Goal: Information Seeking & Learning: Understand process/instructions

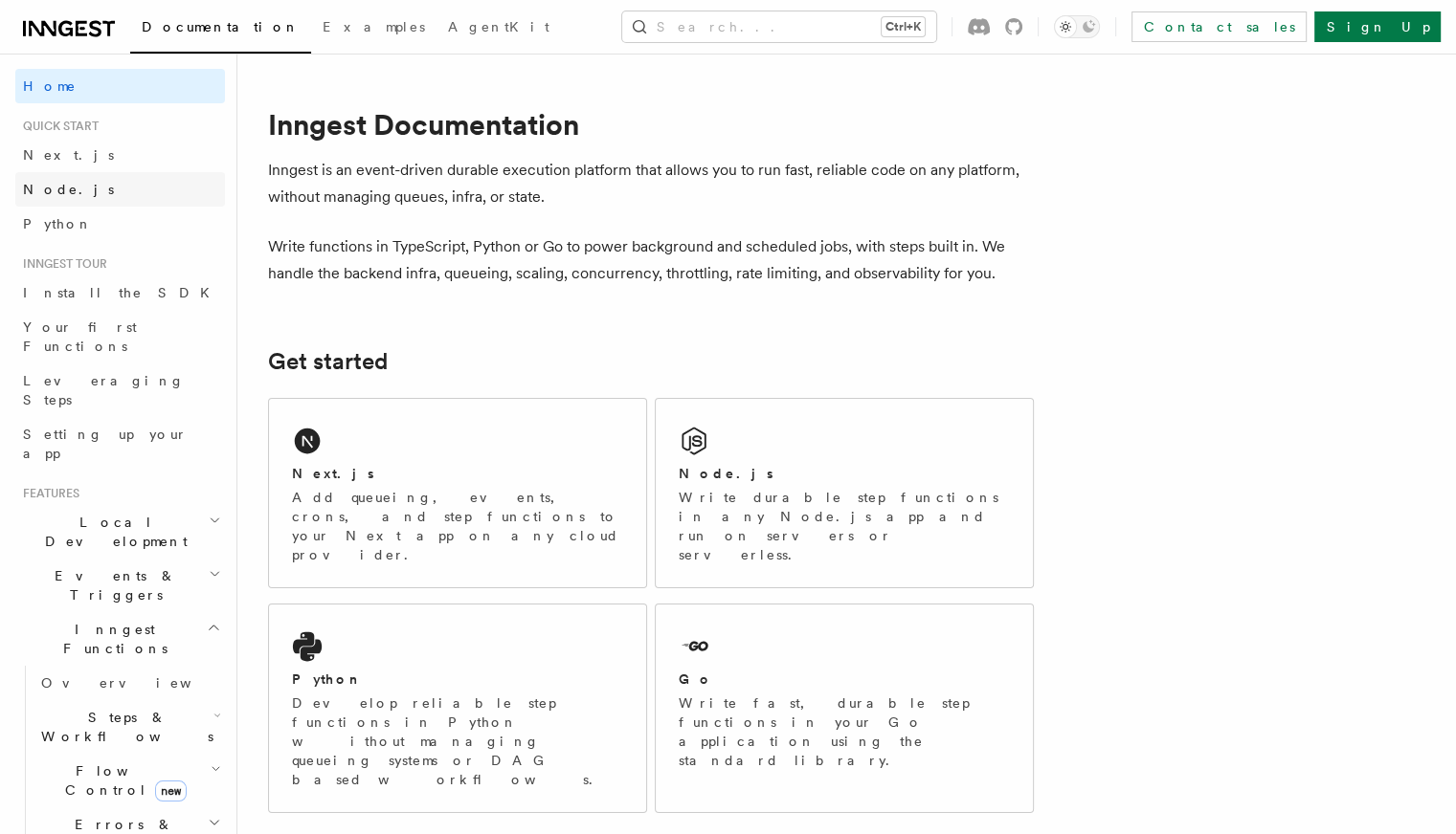
click at [55, 193] on span "Node.js" at bounding box center [68, 190] width 91 height 15
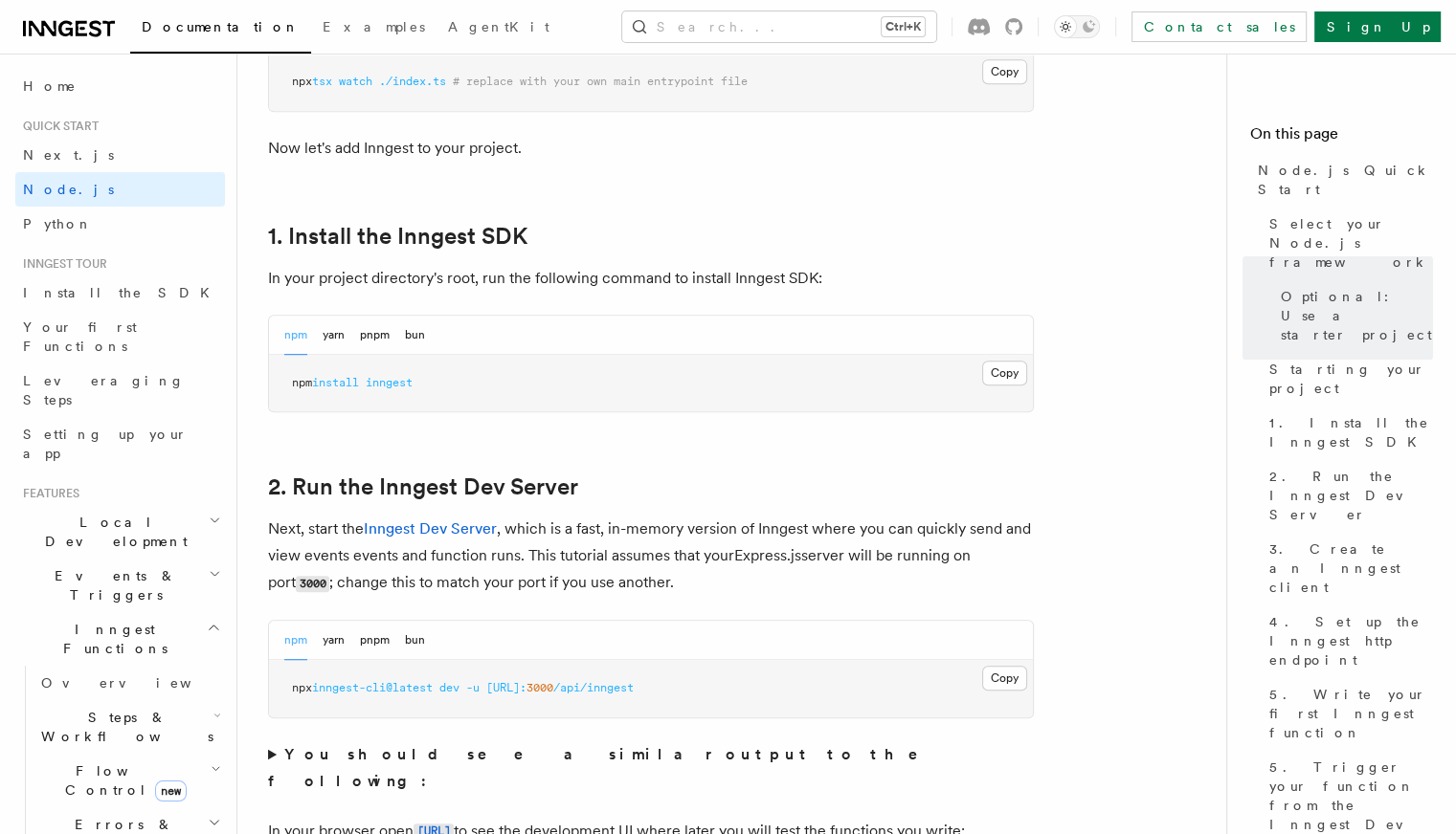
scroll to position [1276, 0]
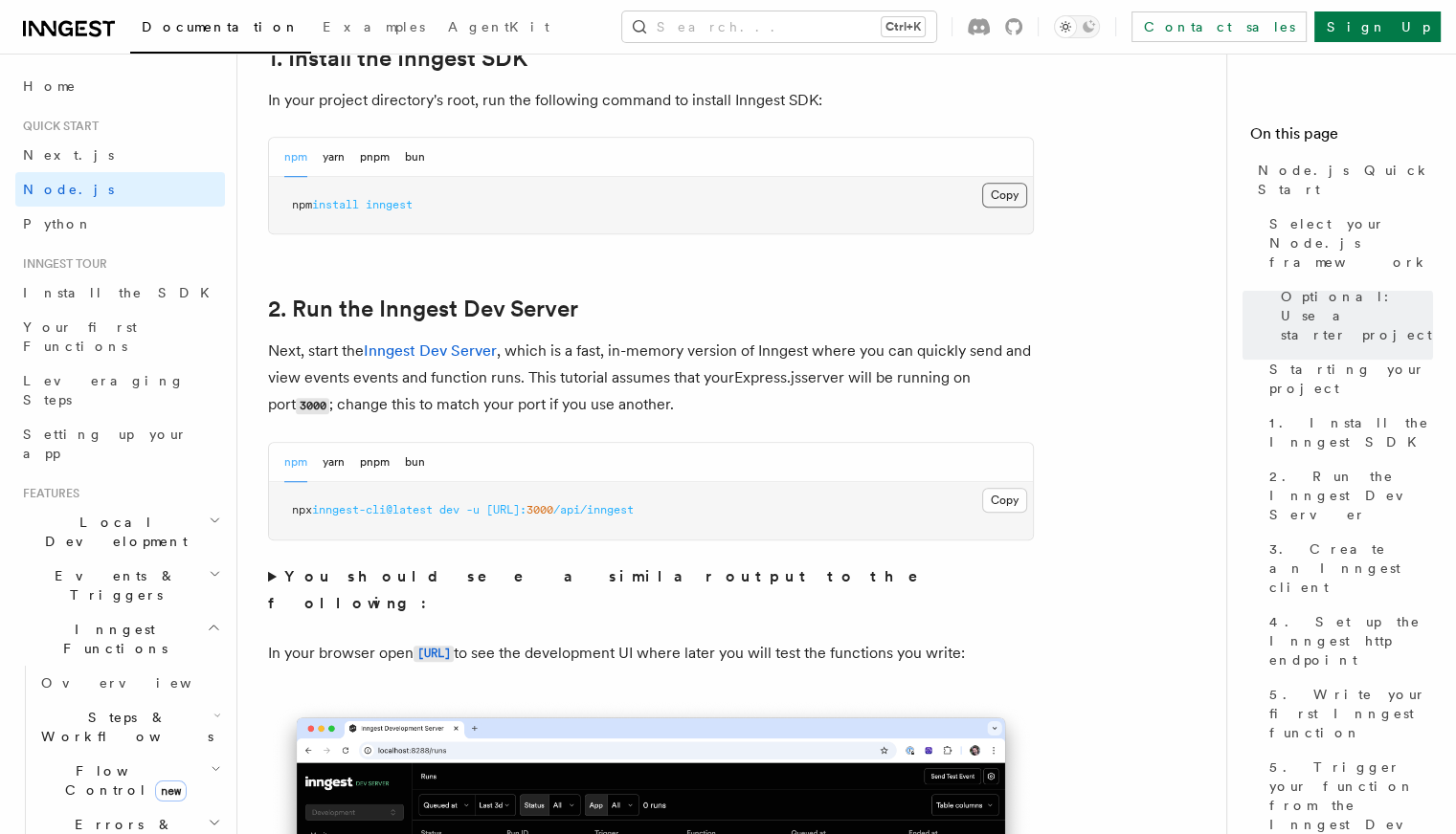
click at [997, 194] on button "Copy Copied" at bounding box center [1005, 195] width 45 height 25
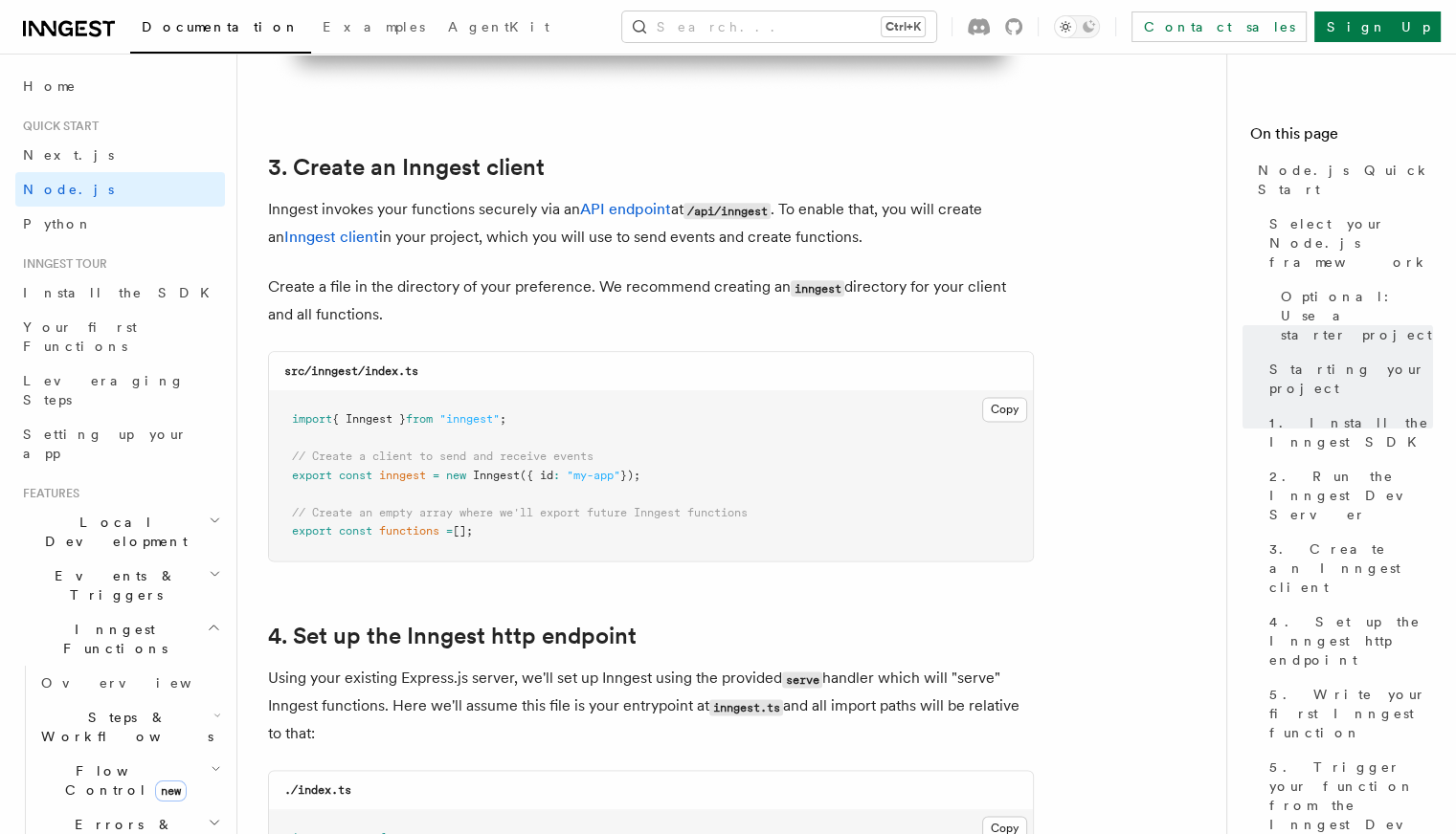
scroll to position [2392, 0]
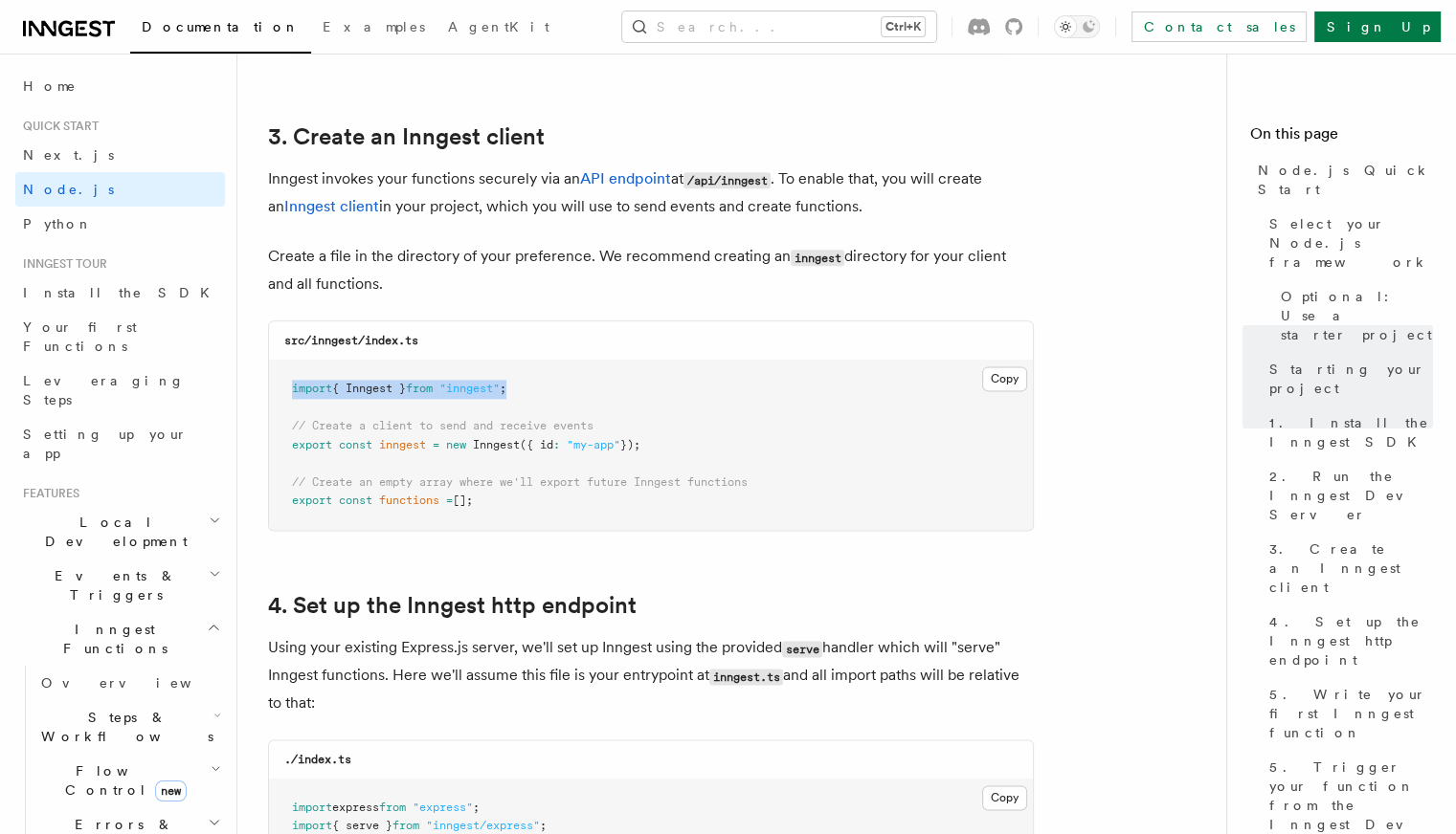
drag, startPoint x: 291, startPoint y: 387, endPoint x: 530, endPoint y: 378, distance: 239.2
click at [530, 378] on pre "import { Inngest } from "inngest" ; // Create a client to send and receive even…" at bounding box center [650, 446] width 764 height 169
copy span "import { Inngest } from "inngest" ;"
drag, startPoint x: 294, startPoint y: 449, endPoint x: 676, endPoint y: 449, distance: 382.0
click at [676, 449] on pre "import { Inngest } from "inngest" ; // Create a client to send and receive even…" at bounding box center [650, 446] width 764 height 169
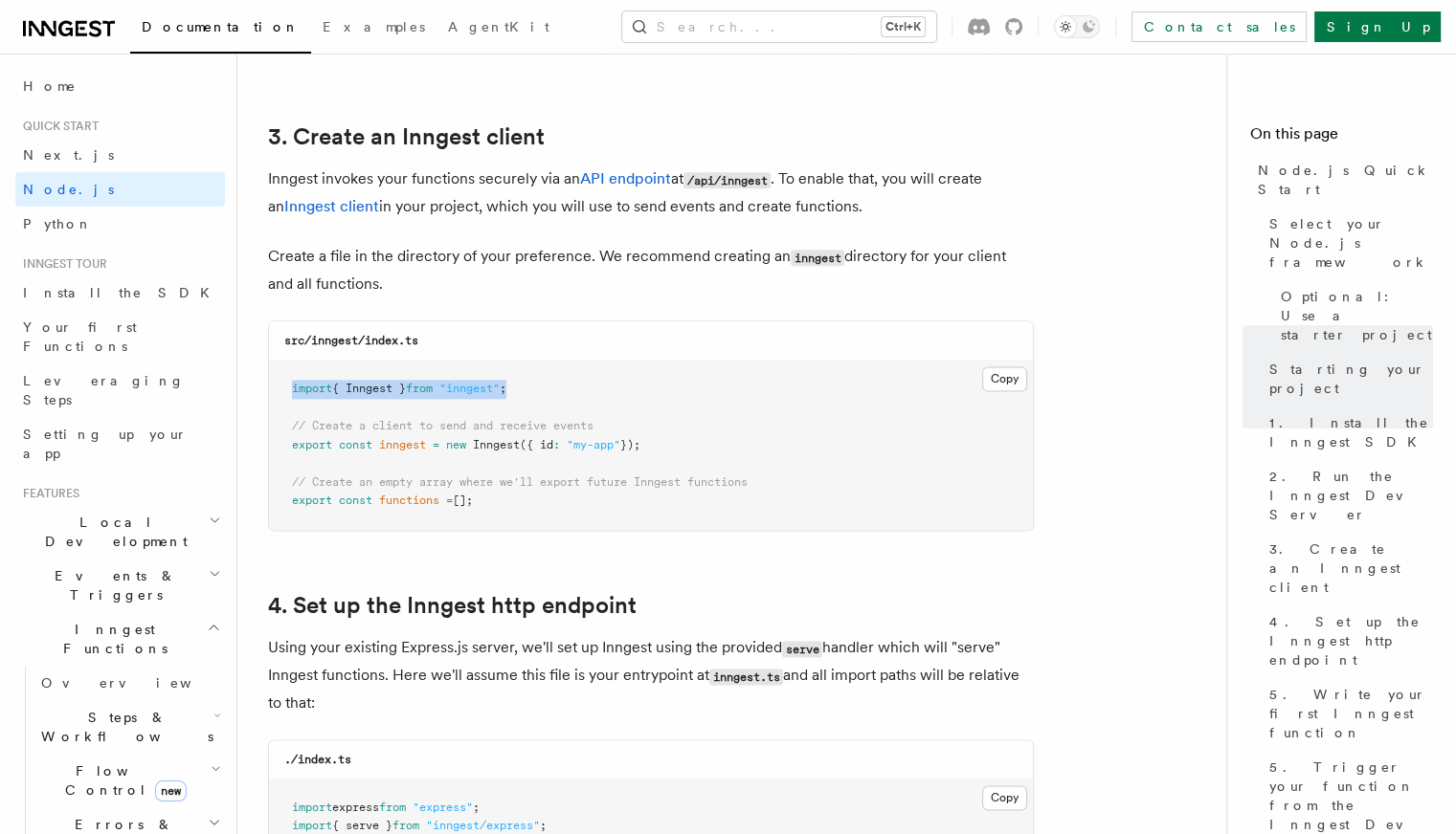
copy span "export const inngest = new Inngest ({ id : "my-app" });"
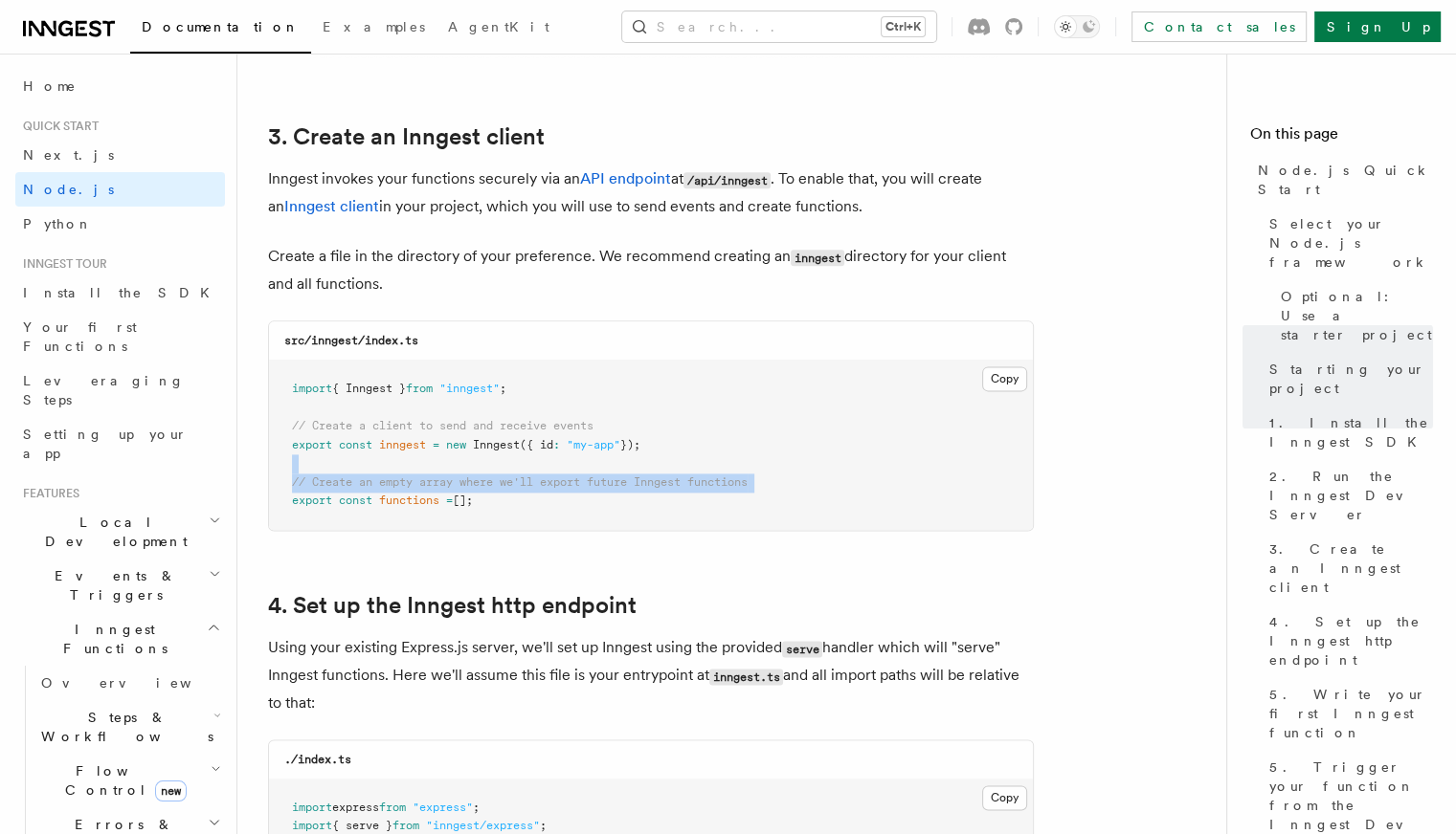
drag, startPoint x: 294, startPoint y: 505, endPoint x: 905, endPoint y: 474, distance: 611.8
click at [905, 474] on pre "import { Inngest } from "inngest" ; // Create a client to send and receive even…" at bounding box center [650, 446] width 764 height 169
click at [929, 442] on pre "import { Inngest } from "inngest" ; // Create a client to send and receive even…" at bounding box center [650, 446] width 764 height 169
drag, startPoint x: 291, startPoint y: 503, endPoint x: 497, endPoint y: 503, distance: 206.0
click at [497, 503] on pre "import { Inngest } from "inngest" ; // Create a client to send and receive even…" at bounding box center [650, 446] width 764 height 169
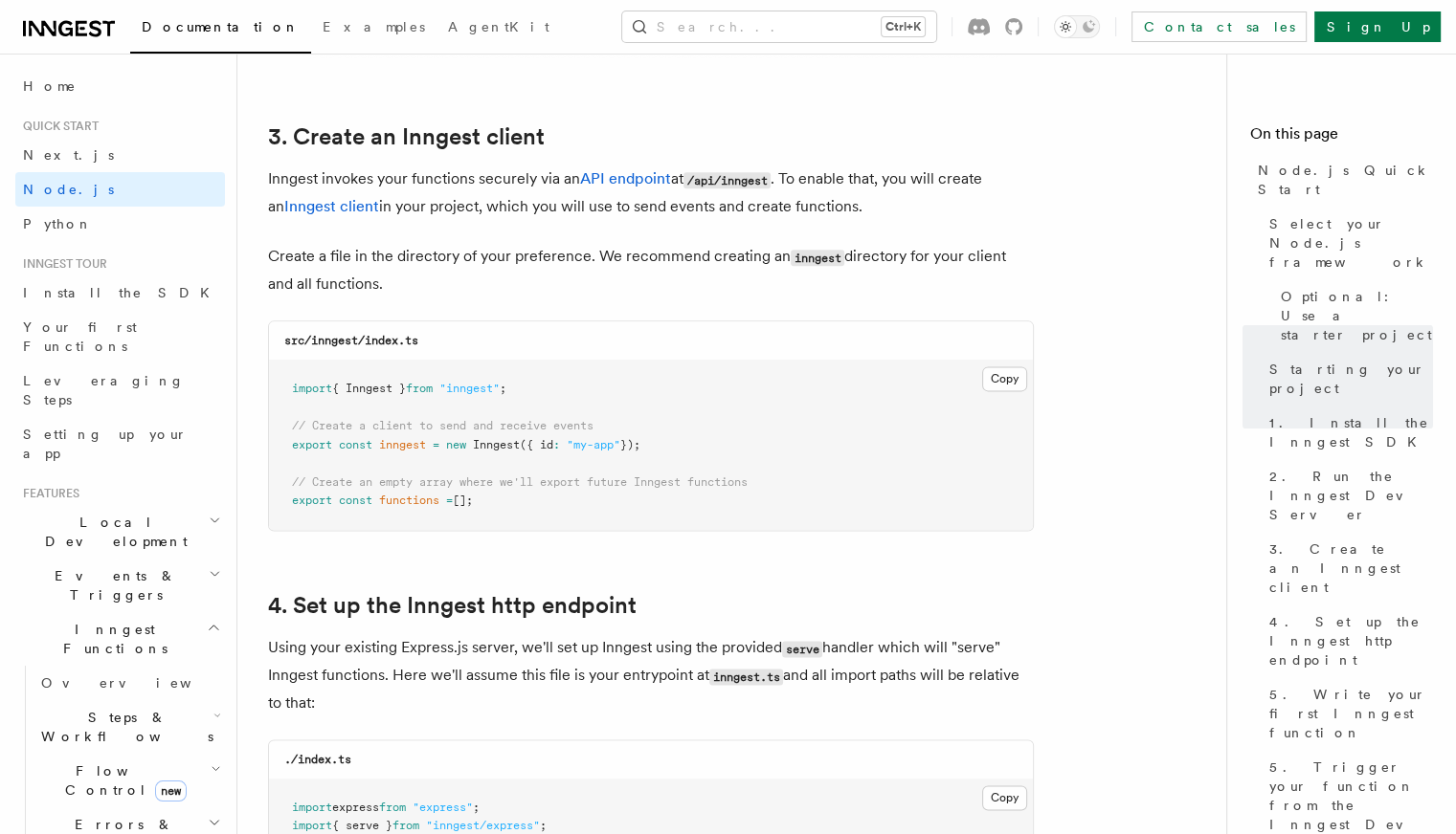
copy span "export const functions = [];"
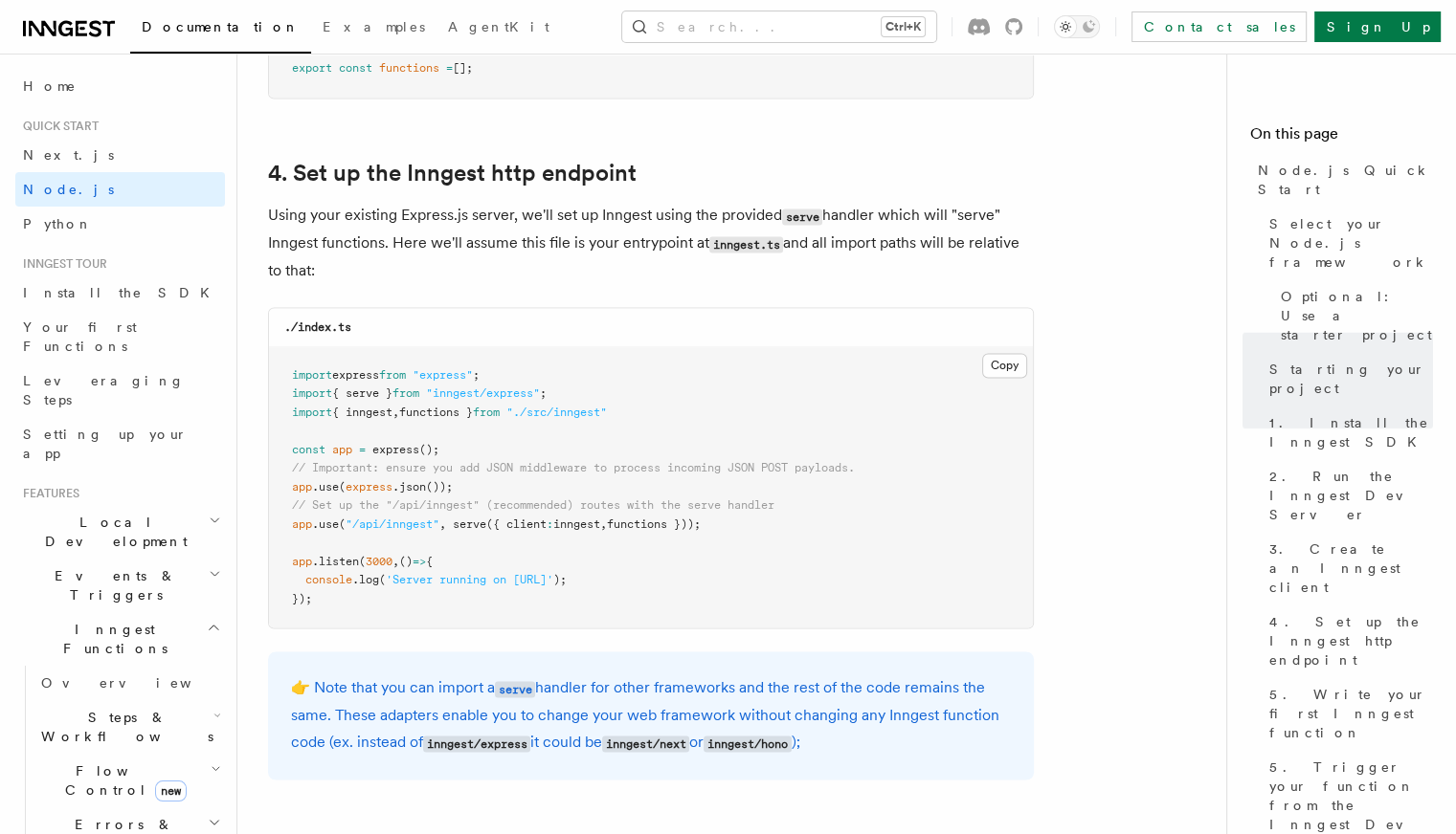
scroll to position [2871, 0]
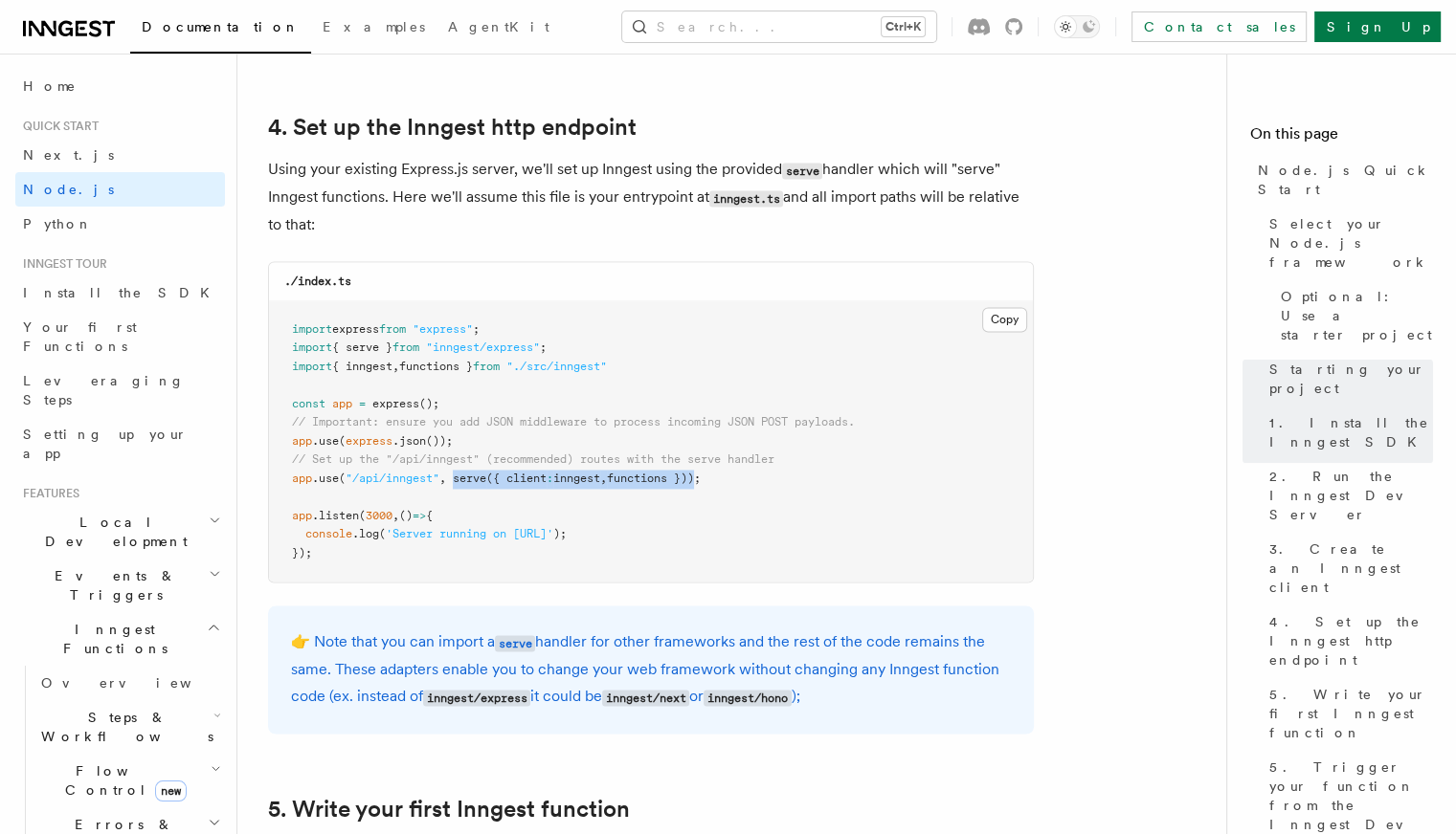
drag, startPoint x: 456, startPoint y: 480, endPoint x: 708, endPoint y: 476, distance: 252.0
click at [701, 476] on span "app .use ( "/api/inngest" , serve ({ client : inngest , functions }));" at bounding box center [496, 479] width 409 height 13
copy span "serve ({ client : inngest , functions })"
drag, startPoint x: 292, startPoint y: 352, endPoint x: 615, endPoint y: 352, distance: 323.0
click at [615, 352] on pre "import express from "express" ; import { serve } from "inngest/express" ; impor…" at bounding box center [650, 442] width 764 height 281
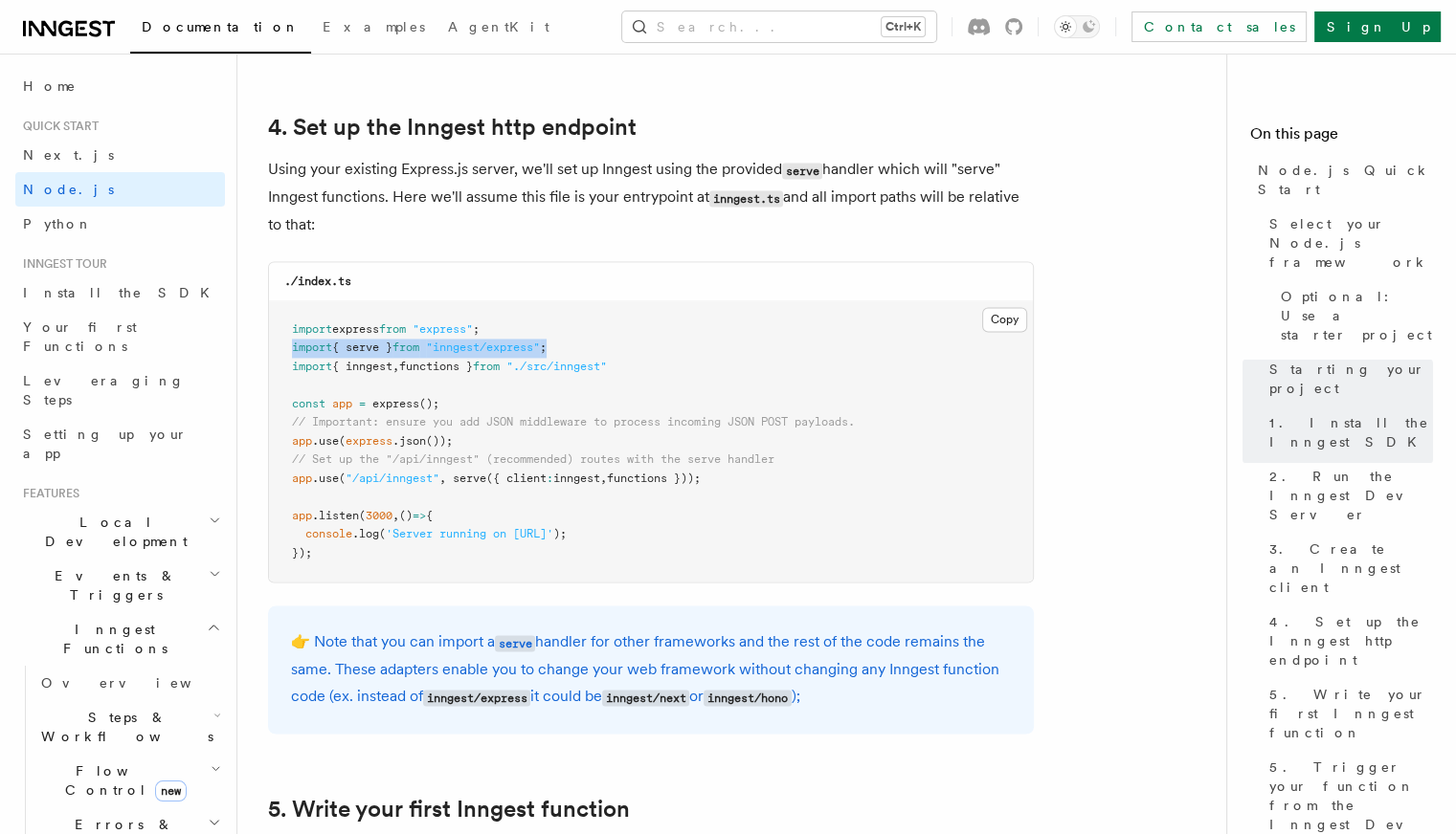
copy span "import { serve } from "inngest/express" ;"
drag, startPoint x: 292, startPoint y: 371, endPoint x: 651, endPoint y: 361, distance: 359.1
click at [651, 361] on pre "import express from "express" ; import { serve } from "inngest/express" ; impor…" at bounding box center [650, 442] width 764 height 281
copy span "import { inngest , functions } from "./src/inngest""
